Goal: Task Accomplishment & Management: Use online tool/utility

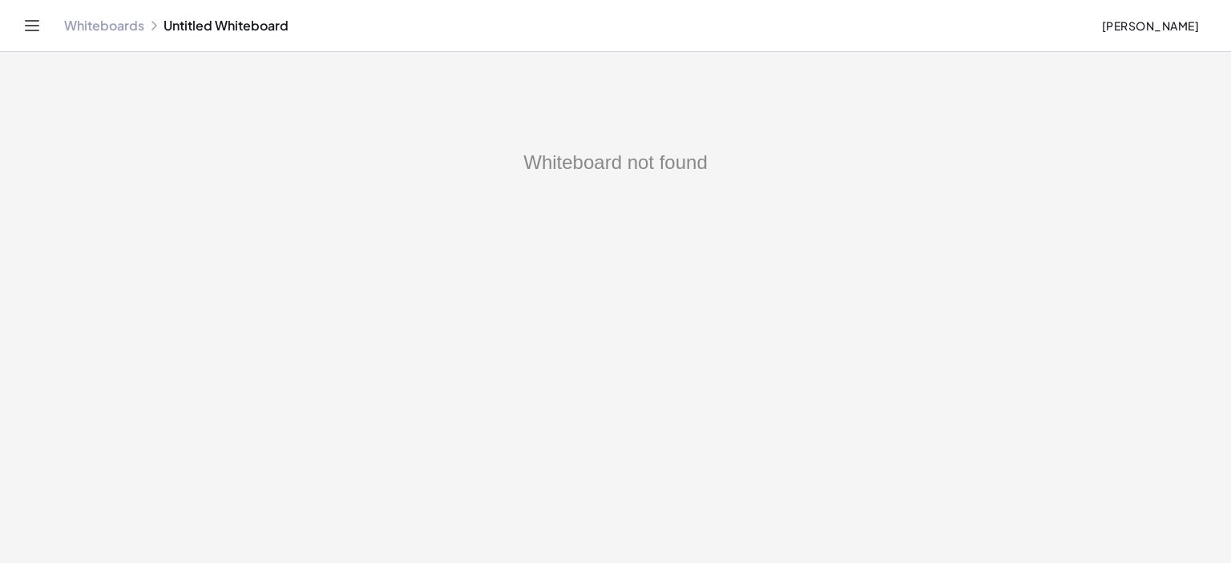
click at [119, 27] on link "Whiteboards" at bounding box center [104, 26] width 80 height 16
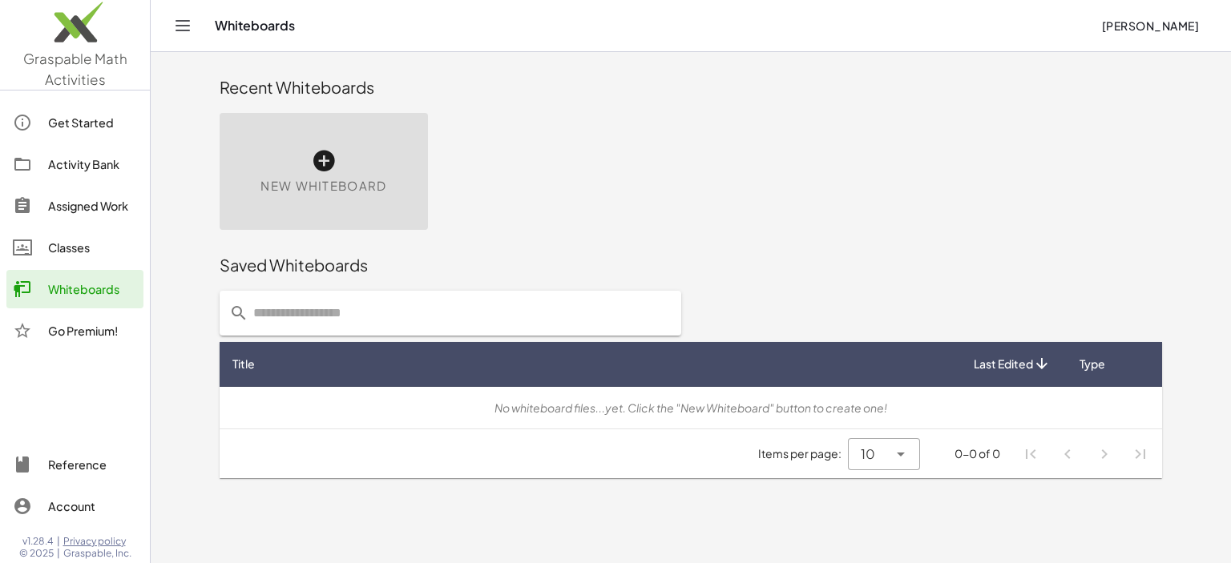
click at [323, 153] on icon at bounding box center [324, 161] width 26 height 26
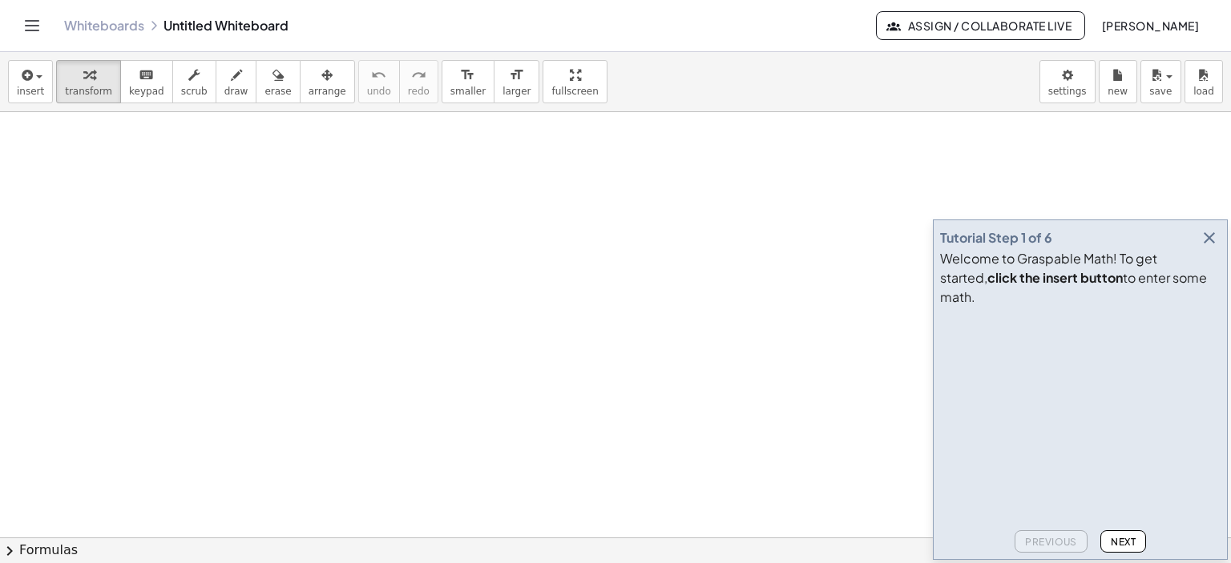
click at [1213, 248] on icon "button" at bounding box center [1209, 237] width 19 height 19
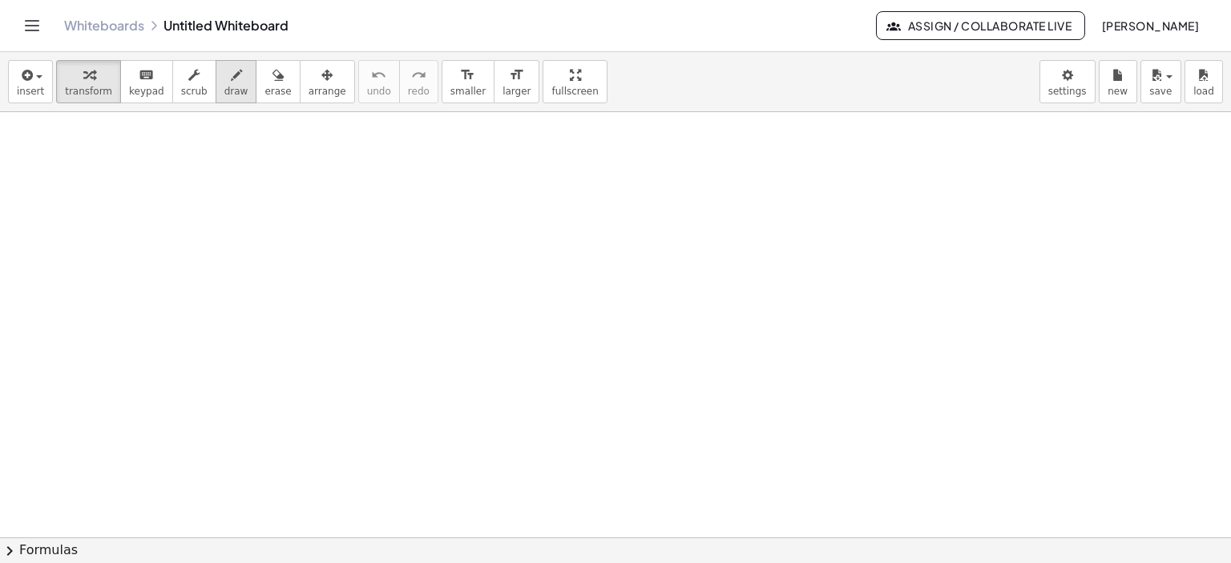
click at [231, 79] on icon "button" at bounding box center [236, 75] width 11 height 19
click at [135, 131] on div at bounding box center [615, 538] width 1231 height 853
drag, startPoint x: 135, startPoint y: 144, endPoint x: 151, endPoint y: 163, distance: 25.0
click at [143, 163] on div at bounding box center [615, 538] width 1231 height 853
drag, startPoint x: 151, startPoint y: 159, endPoint x: 156, endPoint y: 167, distance: 8.7
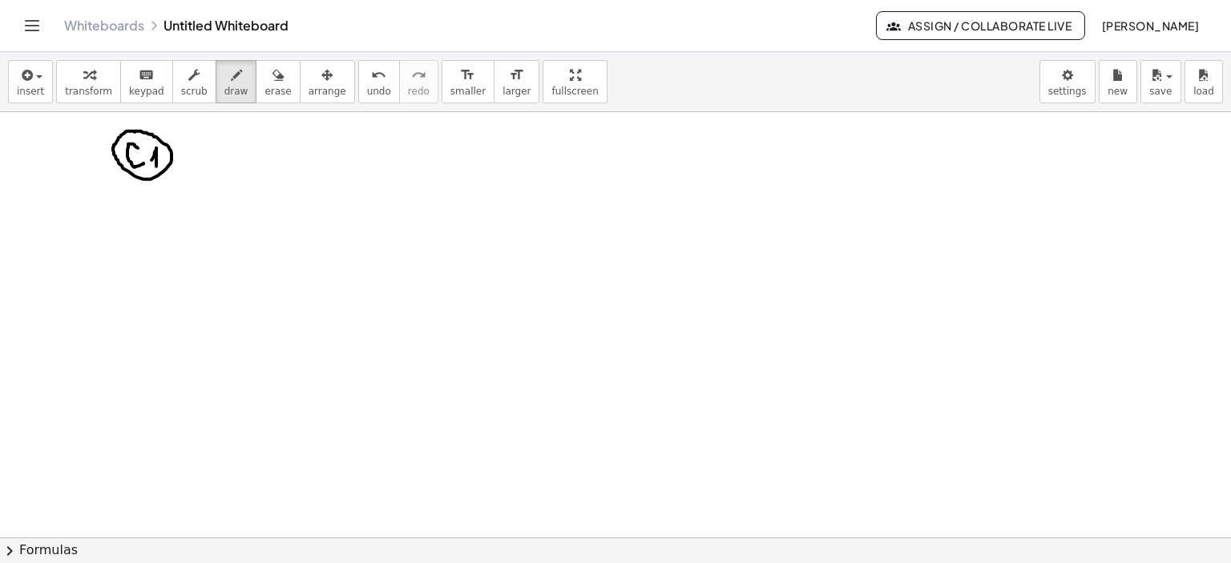
click at [156, 167] on div at bounding box center [615, 538] width 1231 height 853
click at [157, 209] on div at bounding box center [615, 538] width 1231 height 853
drag, startPoint x: 136, startPoint y: 215, endPoint x: 143, endPoint y: 234, distance: 20.3
click at [139, 235] on div at bounding box center [615, 538] width 1231 height 853
drag, startPoint x: 147, startPoint y: 224, endPoint x: 167, endPoint y: 232, distance: 20.8
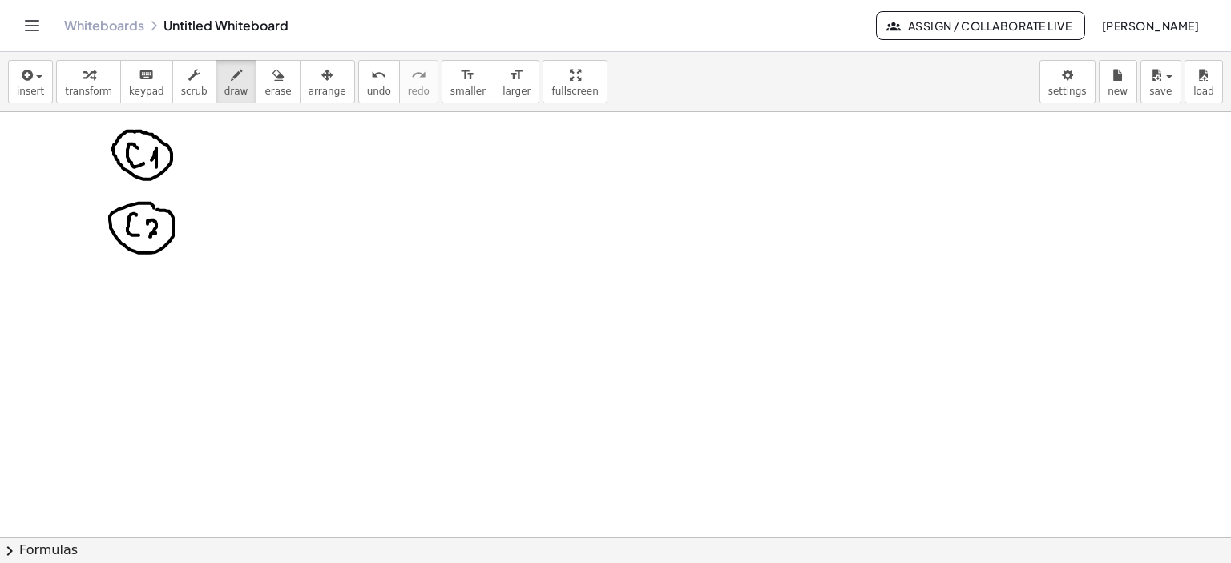
click at [167, 231] on div at bounding box center [615, 538] width 1231 height 853
drag, startPoint x: 143, startPoint y: 273, endPoint x: 147, endPoint y: 291, distance: 18.1
click at [144, 276] on div at bounding box center [615, 538] width 1231 height 853
drag, startPoint x: 143, startPoint y: 293, endPoint x: 161, endPoint y: 304, distance: 21.2
click at [155, 309] on div at bounding box center [615, 538] width 1231 height 853
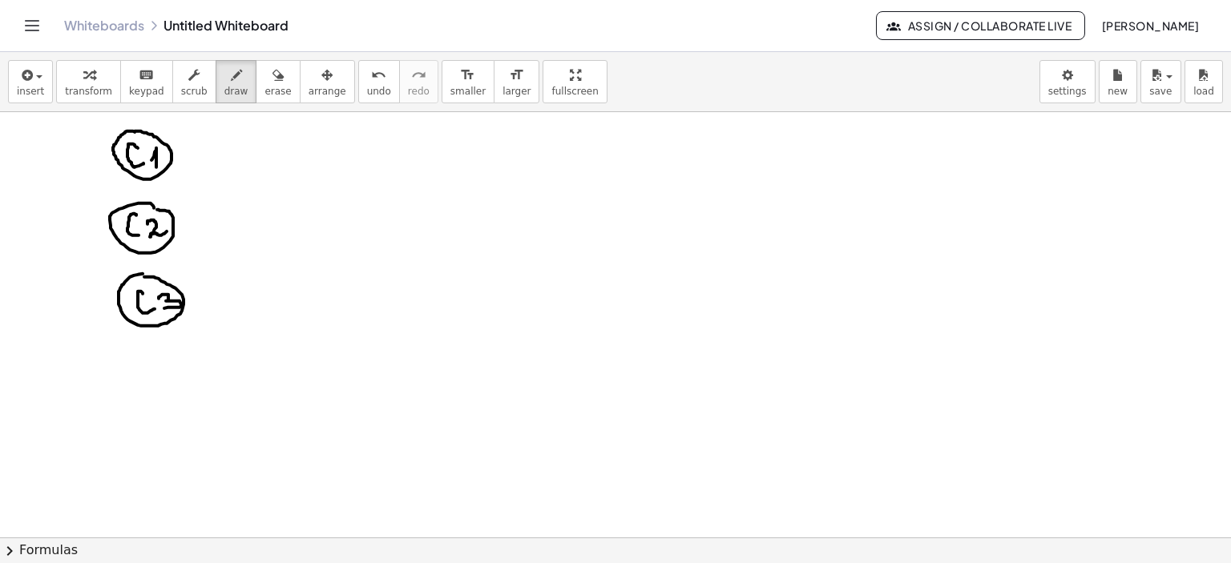
drag, startPoint x: 159, startPoint y: 298, endPoint x: 161, endPoint y: 309, distance: 10.7
click at [161, 309] on div at bounding box center [615, 538] width 1231 height 853
click at [301, 127] on div at bounding box center [615, 538] width 1231 height 853
drag, startPoint x: 293, startPoint y: 136, endPoint x: 301, endPoint y: 155, distance: 20.5
click at [301, 155] on div at bounding box center [615, 538] width 1231 height 853
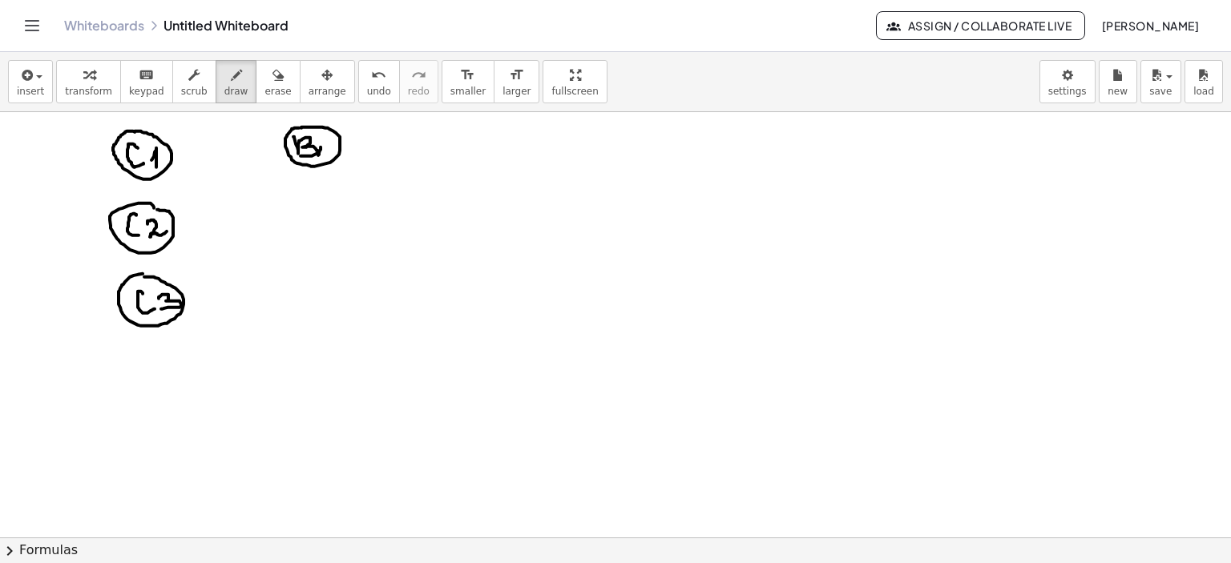
drag, startPoint x: 321, startPoint y: 147, endPoint x: 318, endPoint y: 155, distance: 8.4
click at [318, 155] on div at bounding box center [615, 538] width 1231 height 853
drag, startPoint x: 315, startPoint y: 143, endPoint x: 324, endPoint y: 145, distance: 9.0
click at [324, 145] on div at bounding box center [615, 538] width 1231 height 853
click at [333, 154] on div at bounding box center [615, 538] width 1231 height 853
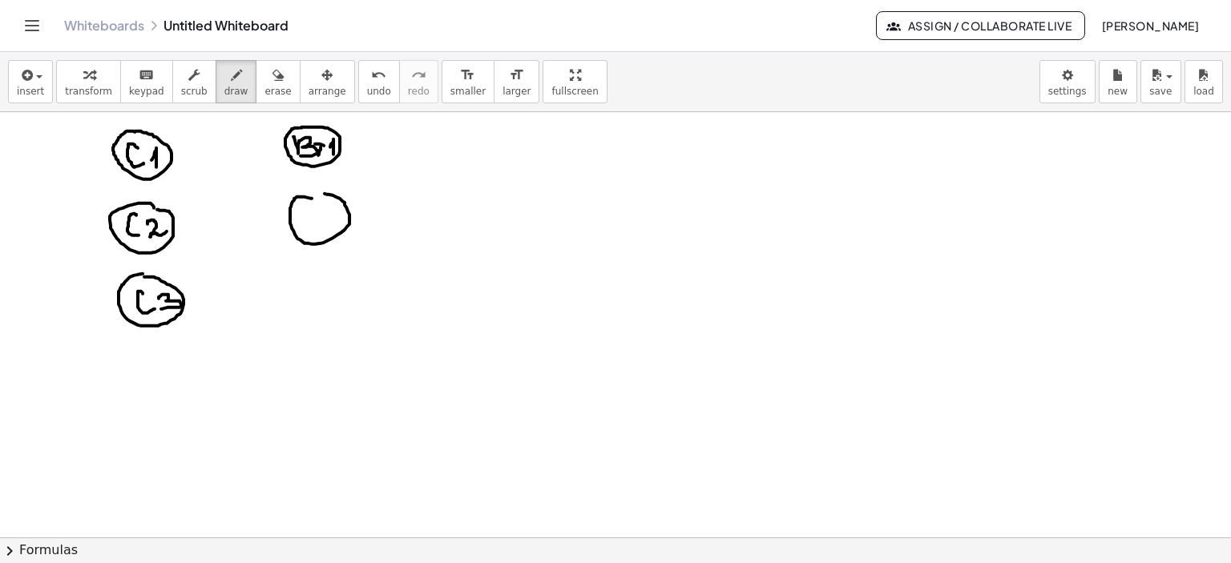
drag, startPoint x: 294, startPoint y: 198, endPoint x: 308, endPoint y: 196, distance: 13.7
click at [311, 194] on div at bounding box center [615, 538] width 1231 height 853
drag, startPoint x: 294, startPoint y: 207, endPoint x: 303, endPoint y: 224, distance: 19.0
click at [303, 224] on div at bounding box center [615, 538] width 1231 height 853
click at [321, 231] on div at bounding box center [615, 538] width 1231 height 853
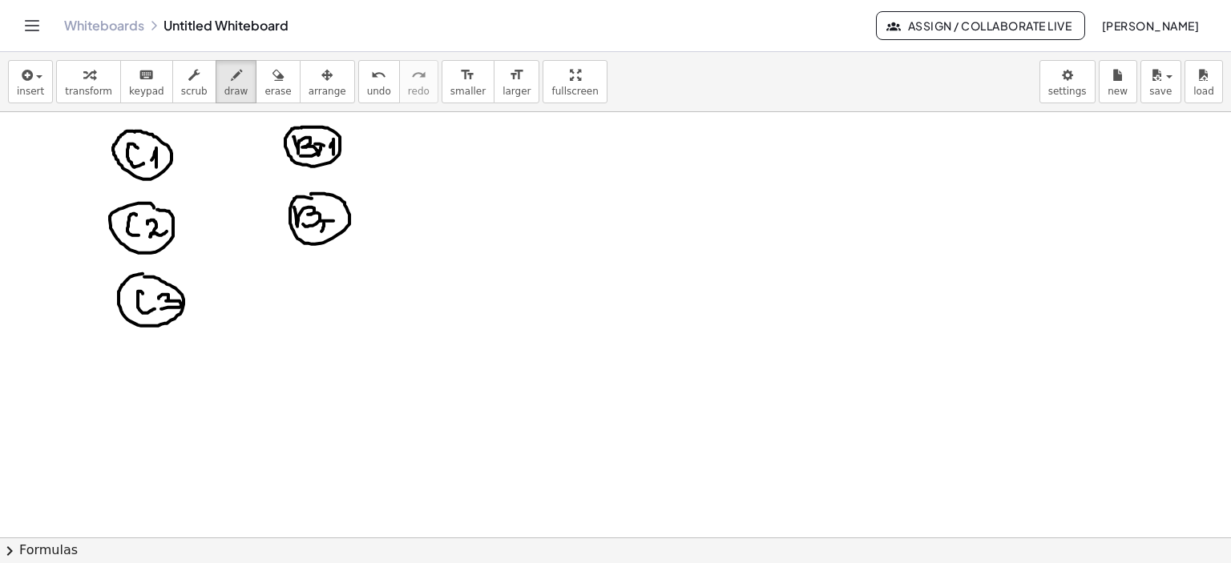
drag, startPoint x: 320, startPoint y: 220, endPoint x: 333, endPoint y: 220, distance: 13.6
click at [333, 220] on div at bounding box center [615, 538] width 1231 height 853
drag, startPoint x: 327, startPoint y: 211, endPoint x: 343, endPoint y: 226, distance: 22.1
click at [343, 226] on div at bounding box center [615, 538] width 1231 height 853
drag, startPoint x: 305, startPoint y: 270, endPoint x: 308, endPoint y: 279, distance: 9.4
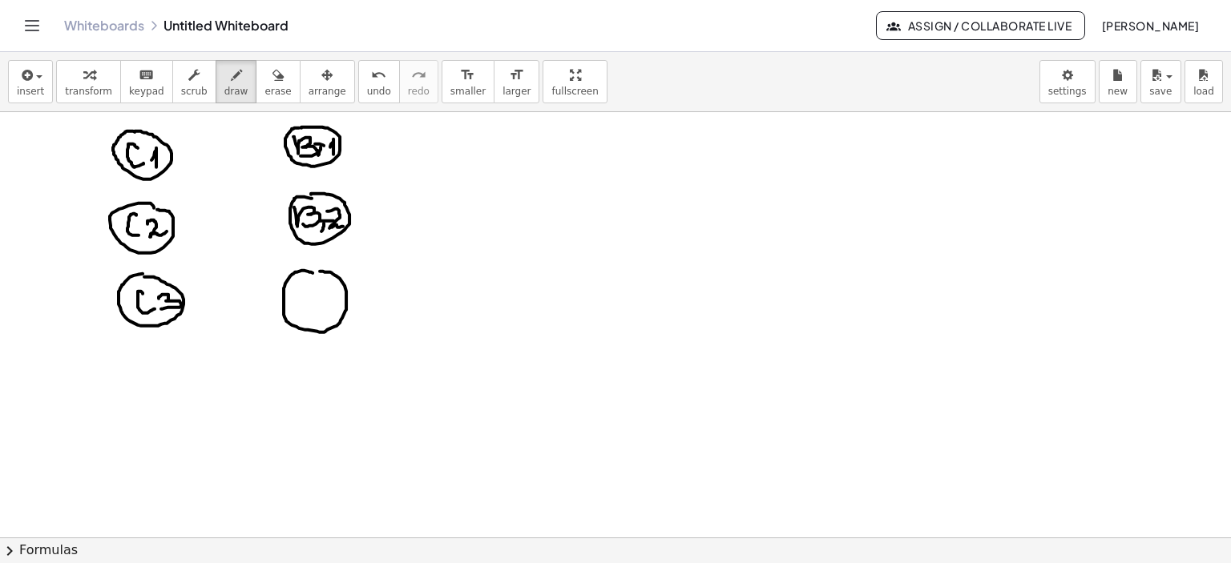
click at [308, 271] on div at bounding box center [615, 538] width 1231 height 853
drag, startPoint x: 295, startPoint y: 289, endPoint x: 321, endPoint y: 315, distance: 36.3
click at [298, 312] on div at bounding box center [615, 538] width 1231 height 853
drag, startPoint x: 321, startPoint y: 306, endPoint x: 317, endPoint y: 316, distance: 10.1
click at [317, 316] on div at bounding box center [615, 538] width 1231 height 853
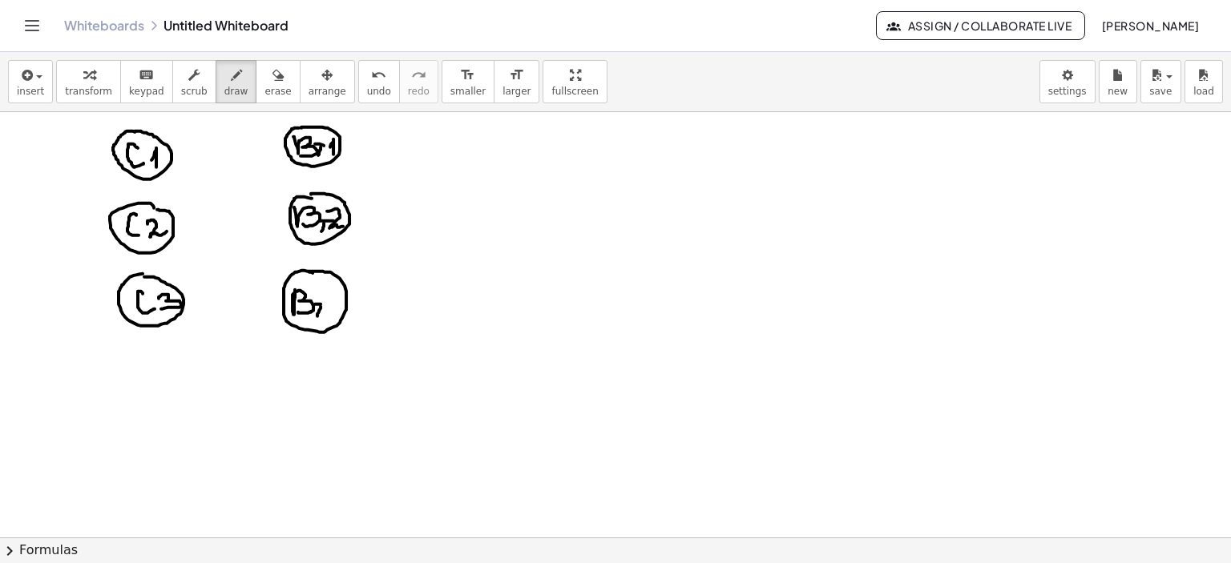
drag, startPoint x: 315, startPoint y: 304, endPoint x: 324, endPoint y: 305, distance: 8.9
click at [324, 305] on div at bounding box center [615, 538] width 1231 height 853
drag, startPoint x: 330, startPoint y: 292, endPoint x: 333, endPoint y: 311, distance: 18.6
click at [332, 311] on div at bounding box center [615, 538] width 1231 height 853
click at [1063, 272] on div at bounding box center [615, 538] width 1231 height 853
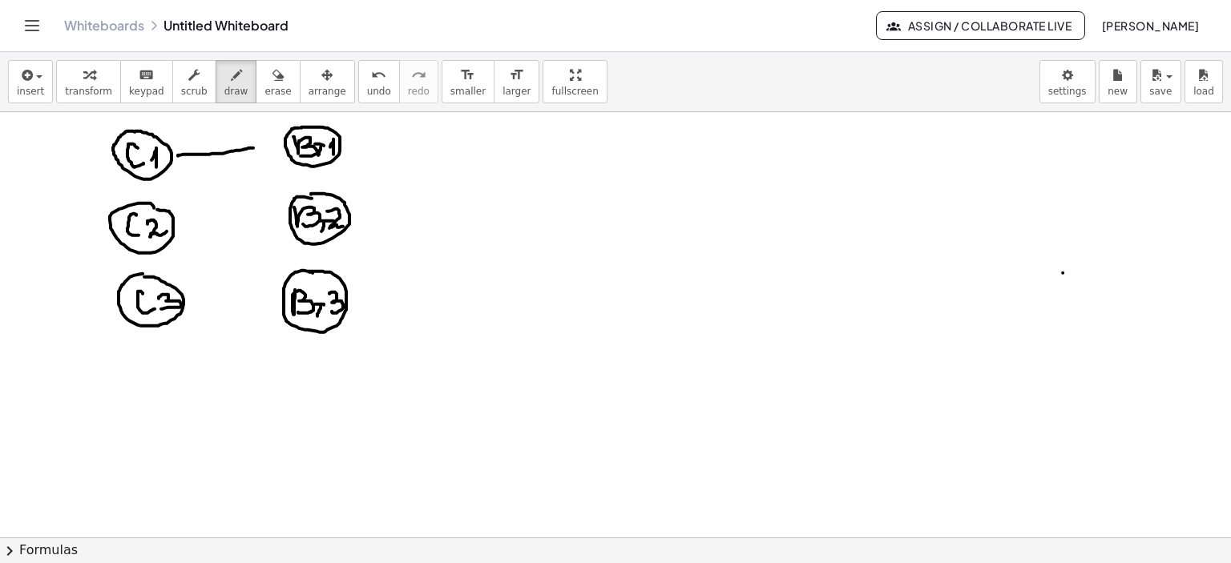
drag, startPoint x: 178, startPoint y: 155, endPoint x: 260, endPoint y: 147, distance: 82.2
click at [260, 147] on div at bounding box center [615, 538] width 1231 height 853
drag, startPoint x: 179, startPoint y: 166, endPoint x: 228, endPoint y: 198, distance: 59.1
click at [272, 202] on div at bounding box center [615, 538] width 1231 height 853
drag, startPoint x: 173, startPoint y: 172, endPoint x: 275, endPoint y: 274, distance: 143.9
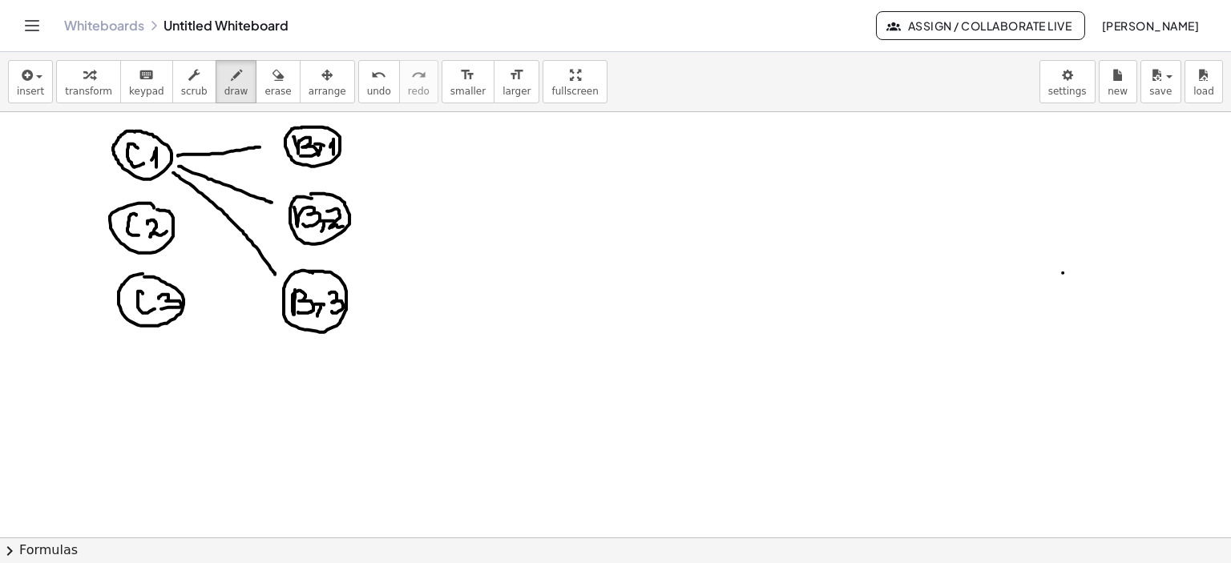
click at [275, 274] on div at bounding box center [615, 538] width 1231 height 853
drag, startPoint x: 176, startPoint y: 239, endPoint x: 279, endPoint y: 148, distance: 136.8
click at [279, 148] on div at bounding box center [615, 538] width 1231 height 853
drag, startPoint x: 174, startPoint y: 239, endPoint x: 269, endPoint y: 223, distance: 96.7
click at [269, 223] on div at bounding box center [615, 538] width 1231 height 853
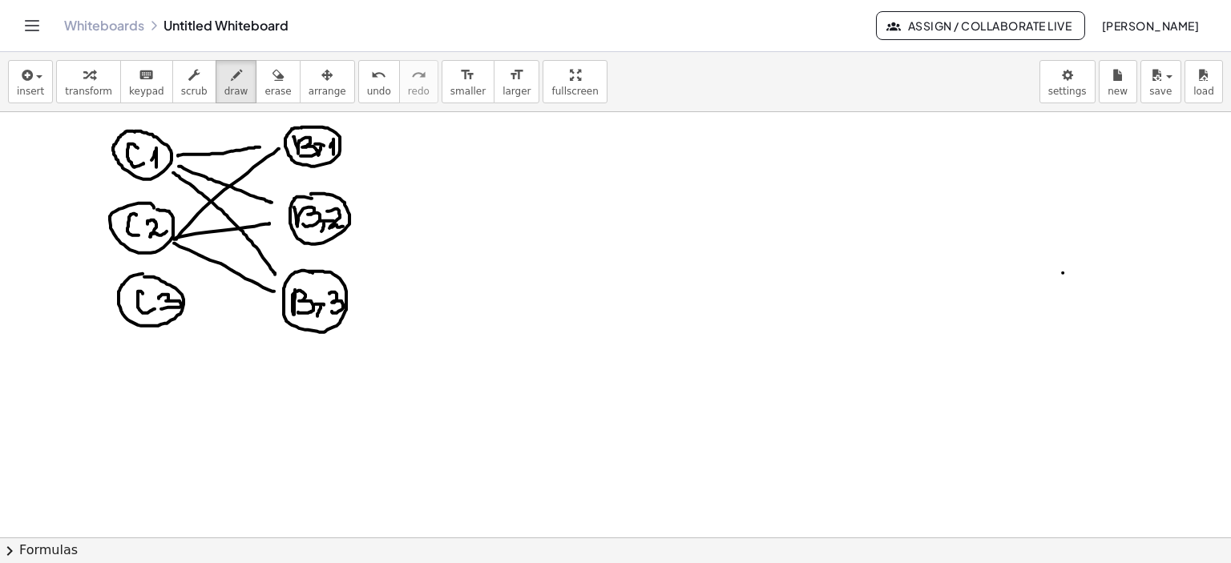
drag, startPoint x: 174, startPoint y: 243, endPoint x: 274, endPoint y: 291, distance: 111.1
click at [274, 291] on div at bounding box center [615, 538] width 1231 height 853
drag, startPoint x: 500, startPoint y: 168, endPoint x: 496, endPoint y: 200, distance: 31.5
click at [496, 200] on div at bounding box center [615, 538] width 1231 height 853
click at [535, 183] on div at bounding box center [615, 538] width 1231 height 853
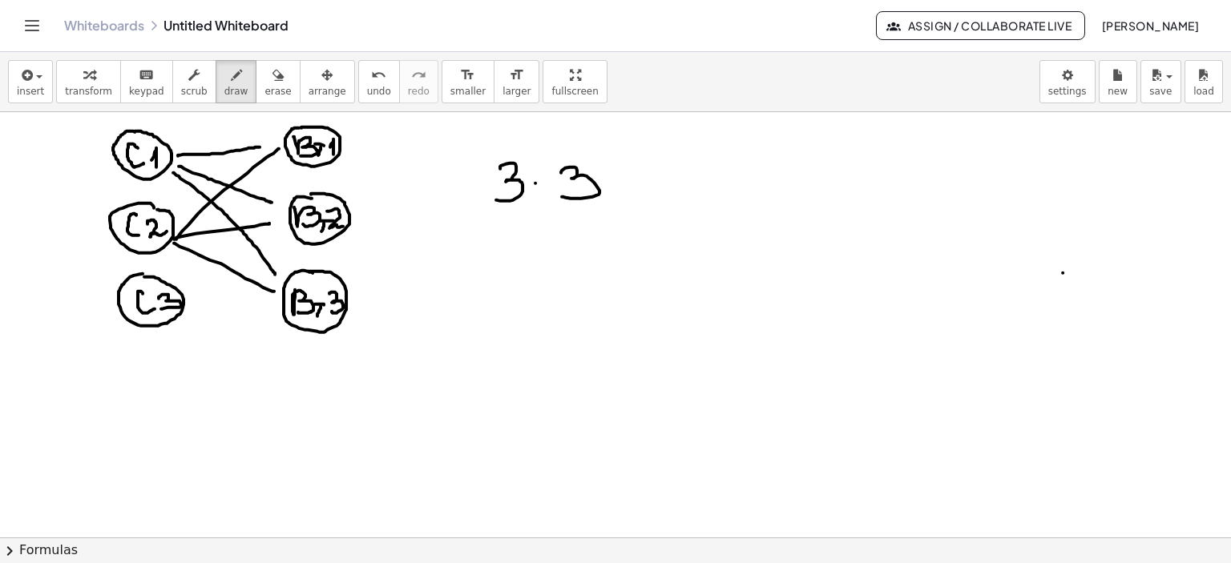
drag, startPoint x: 561, startPoint y: 172, endPoint x: 562, endPoint y: 196, distance: 24.1
click at [562, 196] on div at bounding box center [615, 538] width 1231 height 853
drag, startPoint x: 657, startPoint y: 172, endPoint x: 696, endPoint y: 172, distance: 38.5
click at [696, 172] on div at bounding box center [615, 538] width 1231 height 853
drag, startPoint x: 658, startPoint y: 188, endPoint x: 708, endPoint y: 185, distance: 49.8
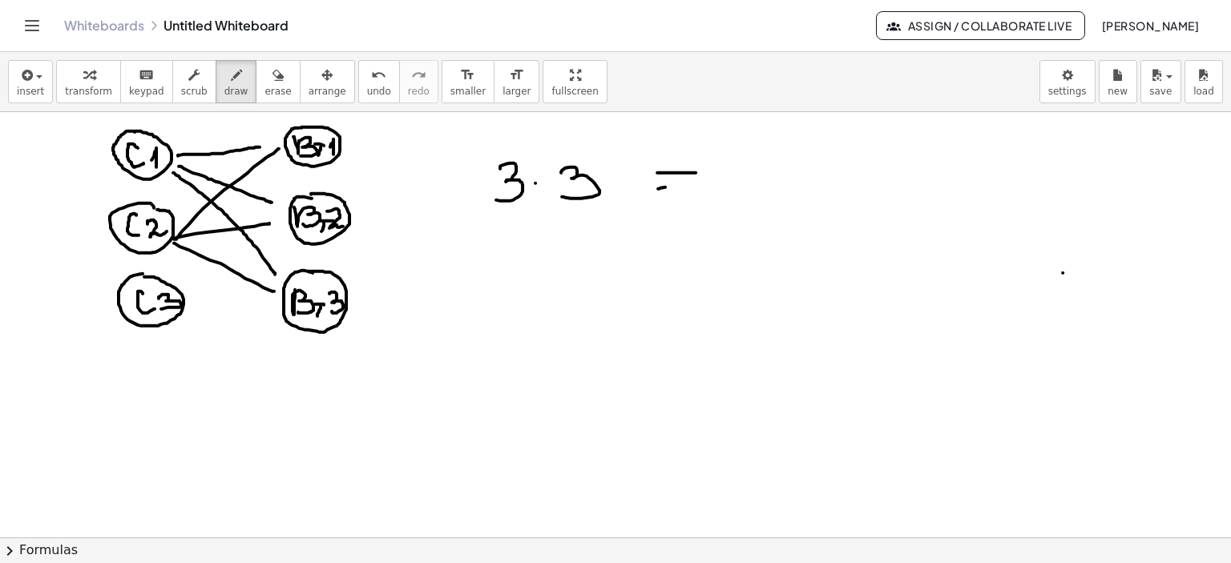
click at [694, 186] on div at bounding box center [615, 538] width 1231 height 853
drag, startPoint x: 738, startPoint y: 161, endPoint x: 776, endPoint y: 172, distance: 39.3
click at [740, 159] on div at bounding box center [615, 538] width 1231 height 853
drag, startPoint x: 758, startPoint y: 160, endPoint x: 745, endPoint y: 189, distance: 31.6
click at [745, 189] on div at bounding box center [615, 538] width 1231 height 853
